Goal: Find specific page/section: Find specific page/section

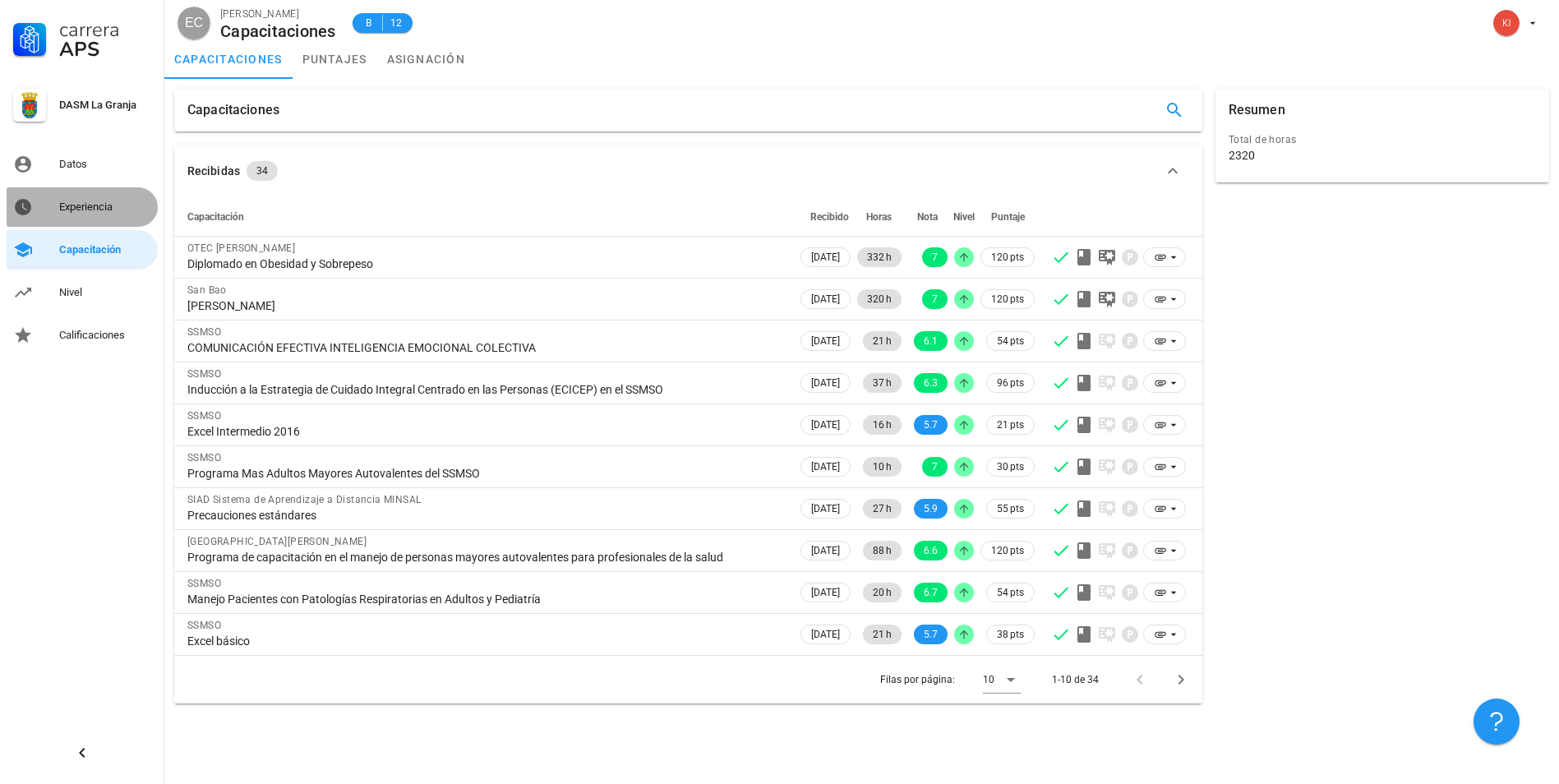
click at [93, 210] on div "Experiencia" at bounding box center [104, 207] width 92 height 13
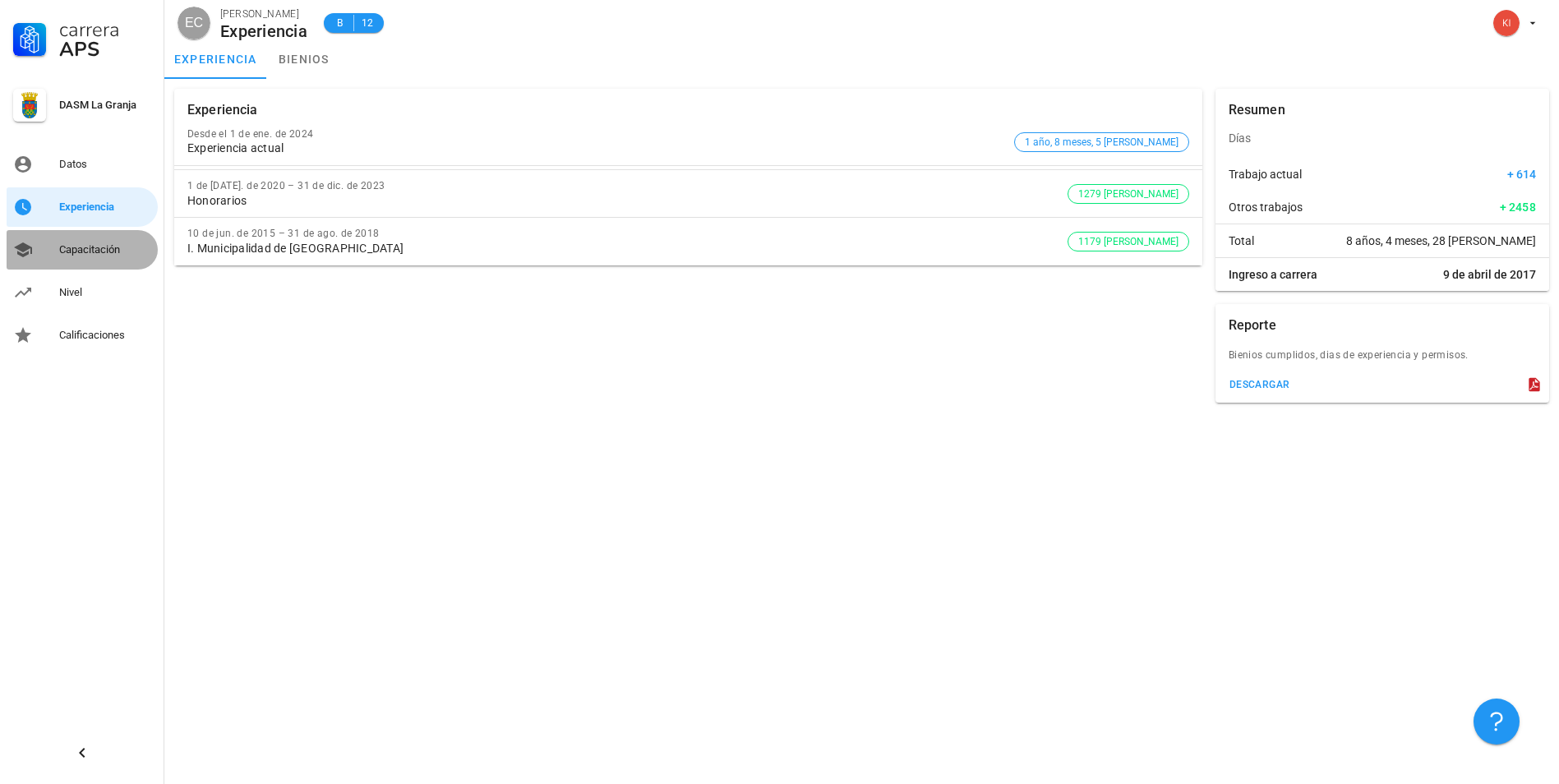
click at [101, 245] on div "Capacitación" at bounding box center [104, 249] width 92 height 13
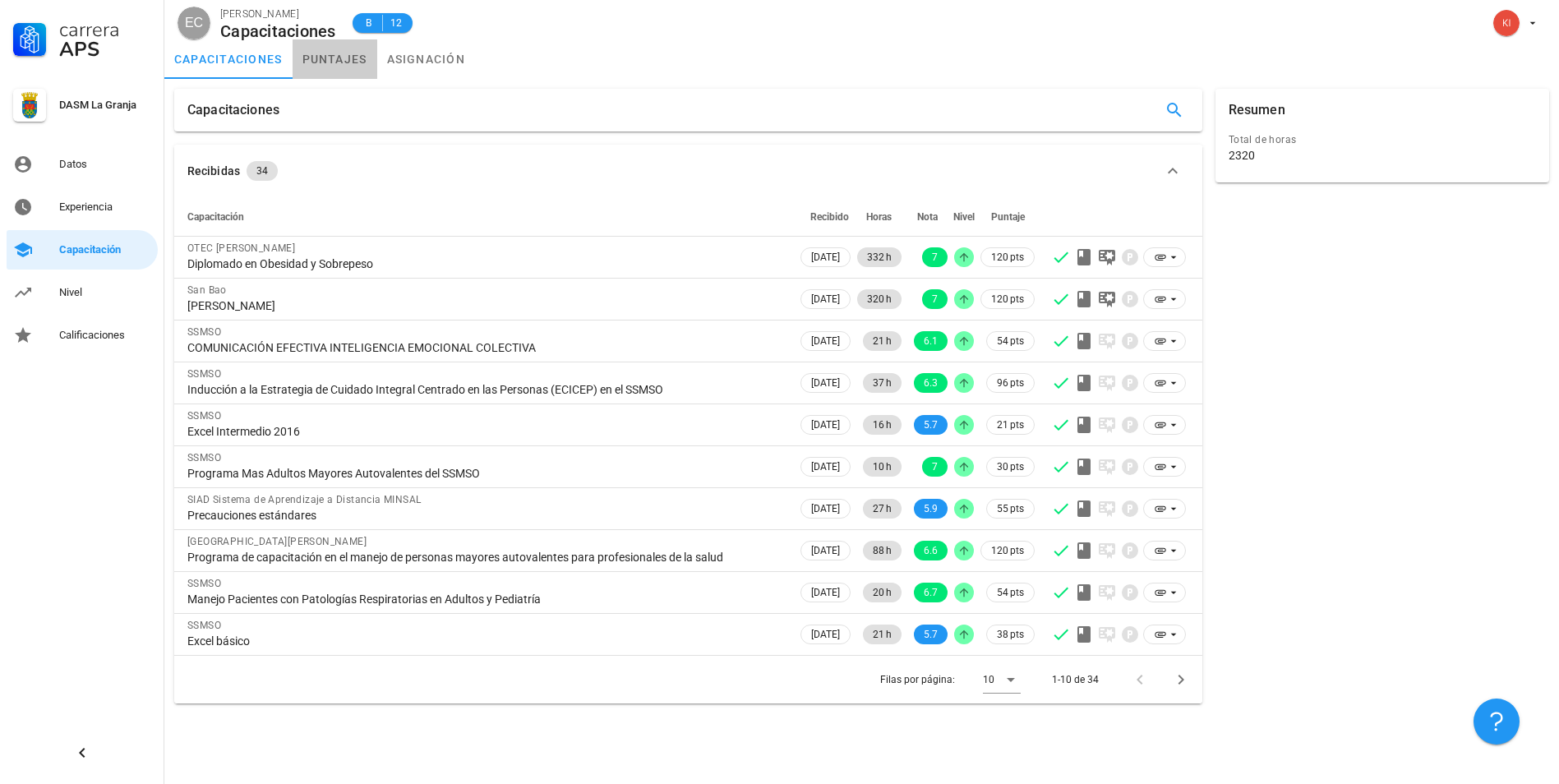
click at [363, 59] on link "puntajes" at bounding box center [334, 60] width 84 height 40
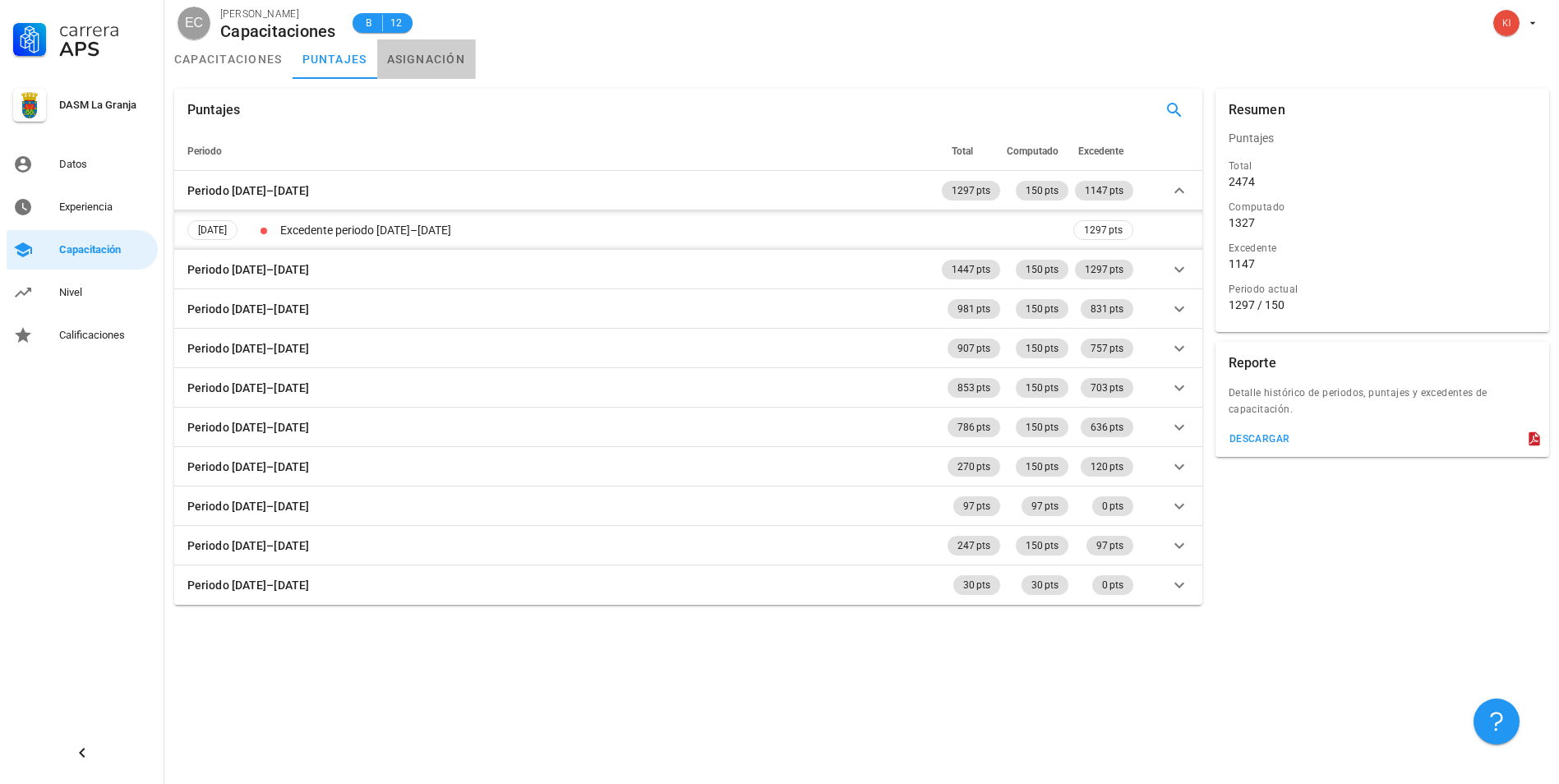
click at [423, 64] on link "asignación" at bounding box center [427, 60] width 99 height 40
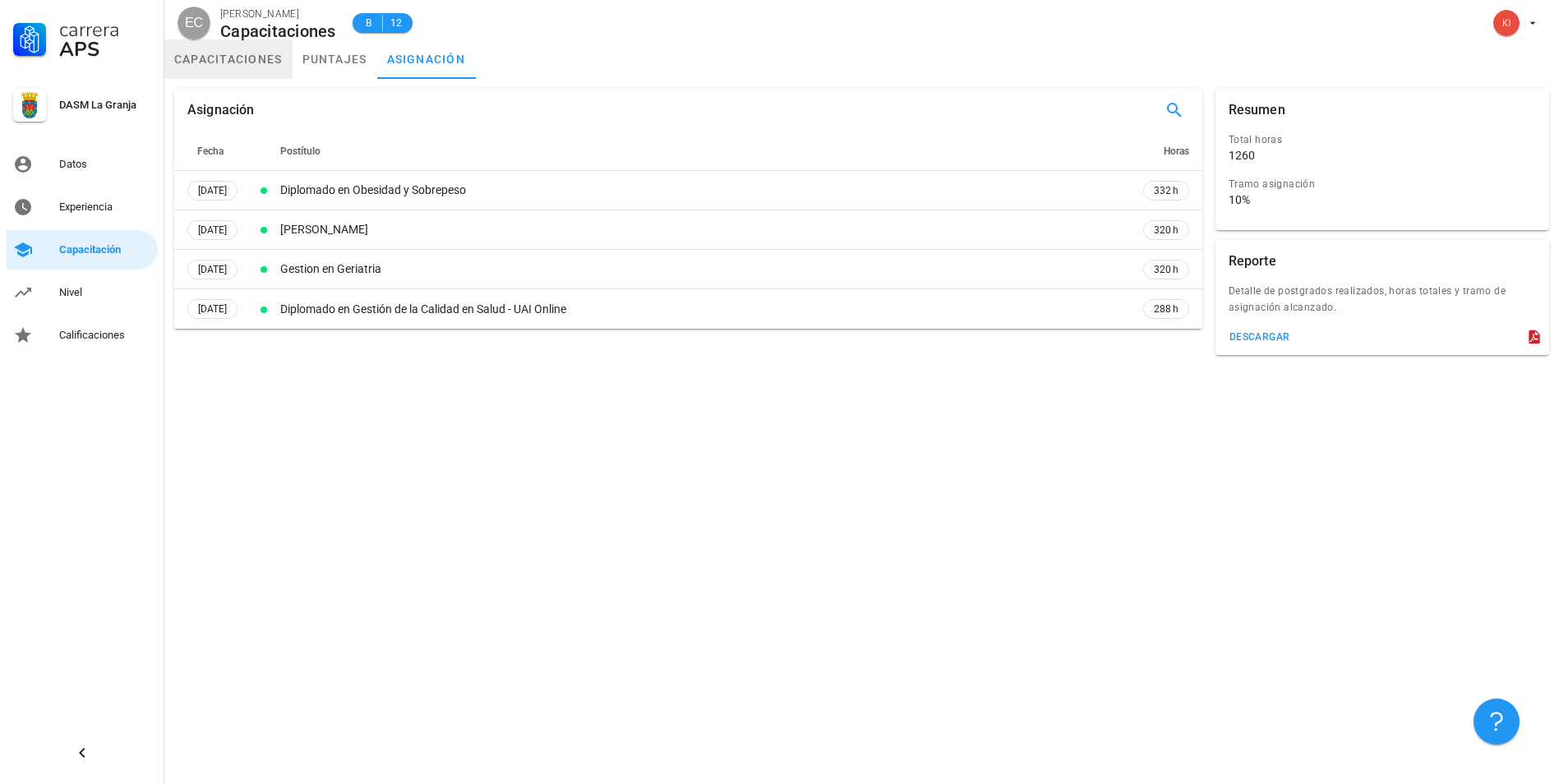
click at [255, 62] on link "capacitaciones" at bounding box center [228, 60] width 128 height 40
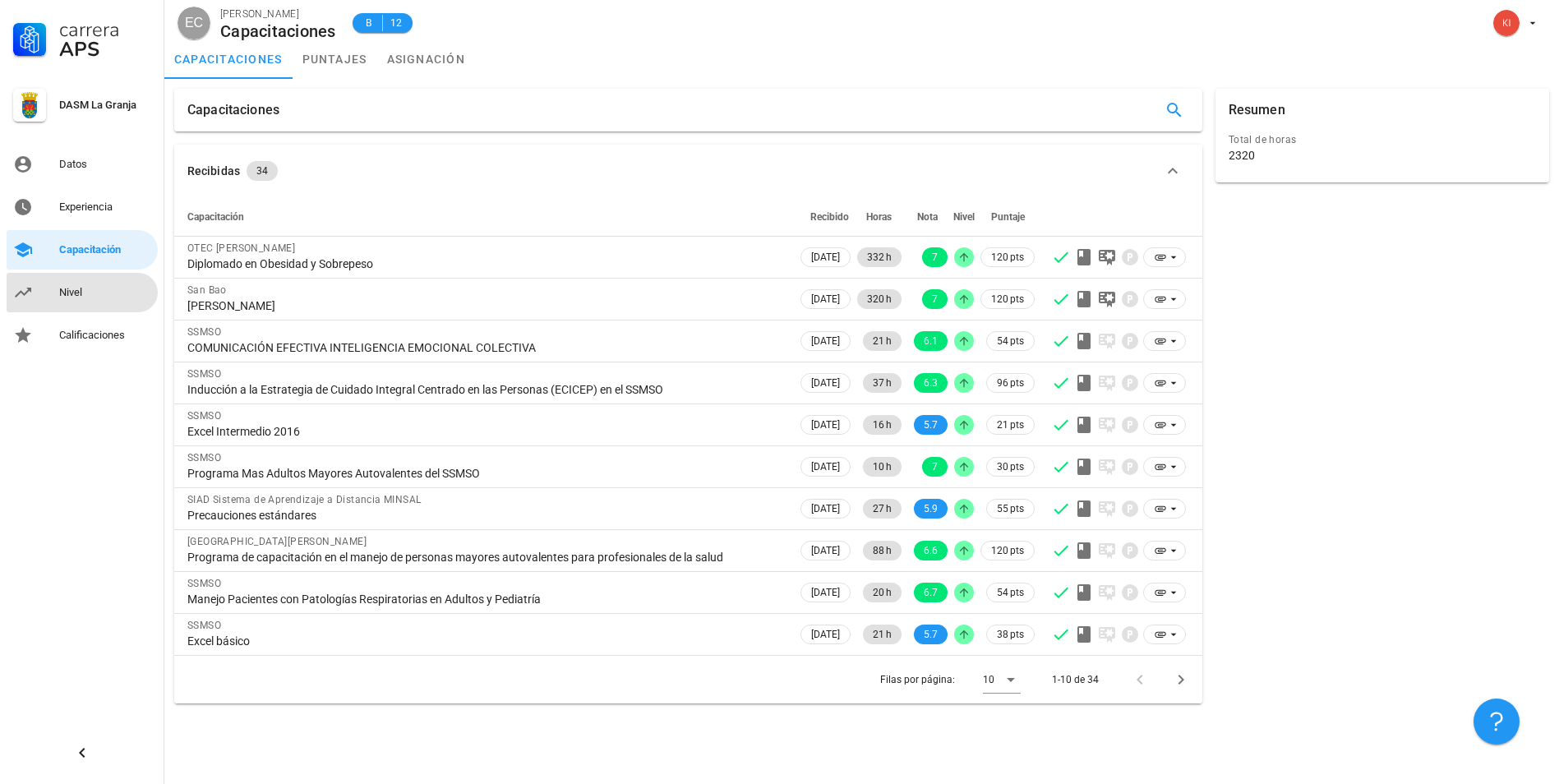
click at [111, 291] on div "Nivel" at bounding box center [104, 293] width 92 height 13
